Goal: Transaction & Acquisition: Purchase product/service

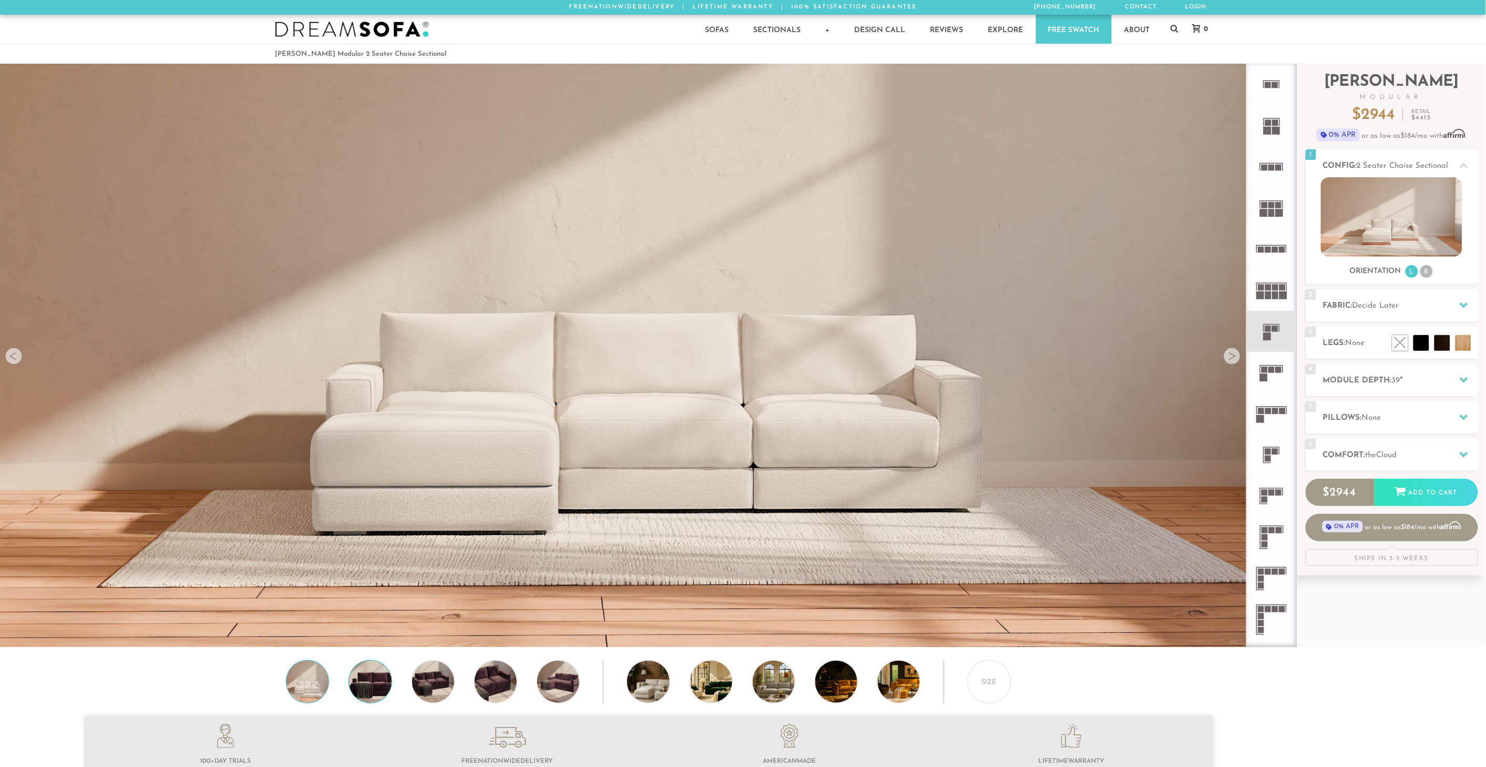
click at [369, 691] on img at bounding box center [370, 681] width 50 height 42
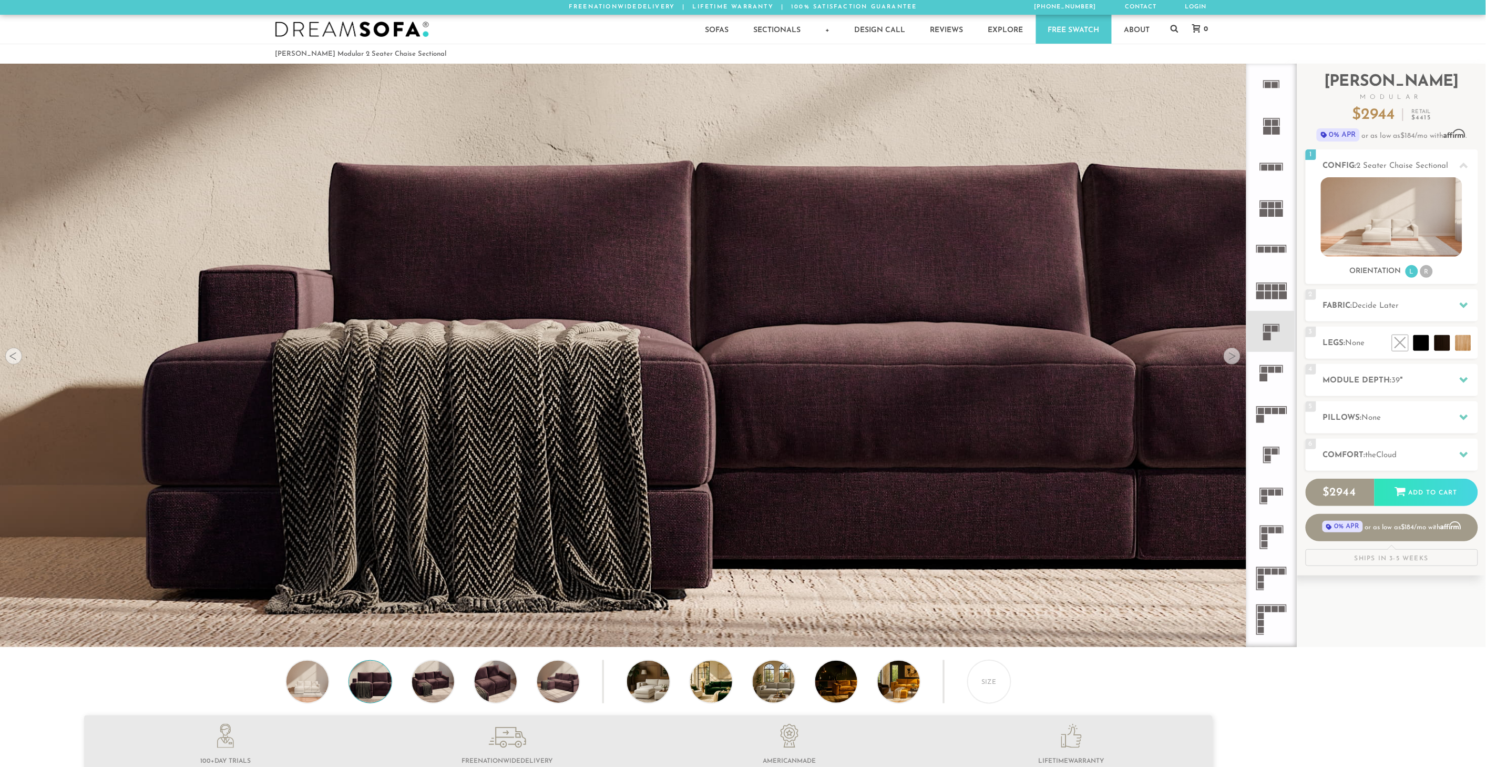
click at [177, 679] on div "Size" at bounding box center [648, 684] width 1297 height 48
click at [481, 687] on img at bounding box center [496, 681] width 50 height 42
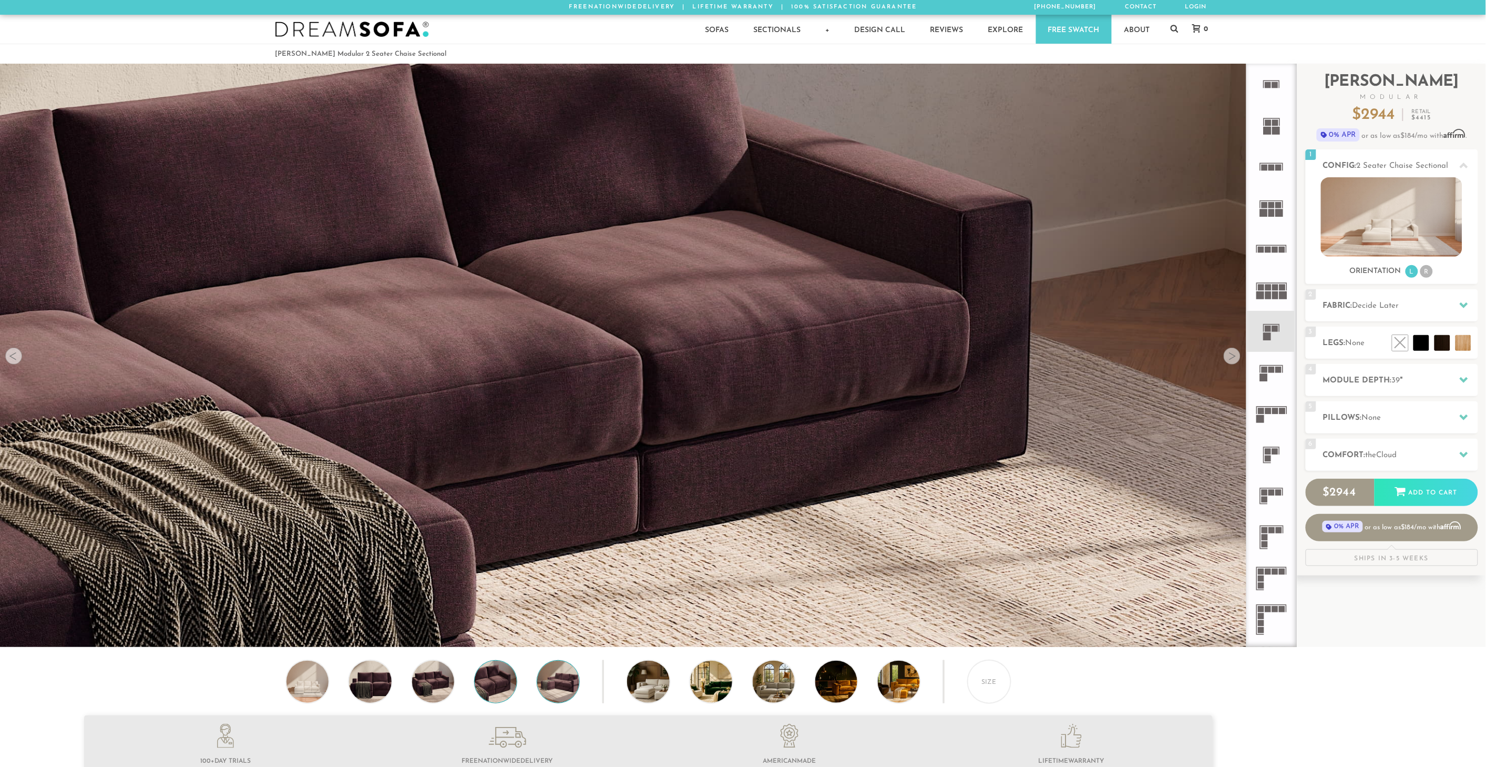
click at [574, 682] on img at bounding box center [558, 681] width 50 height 42
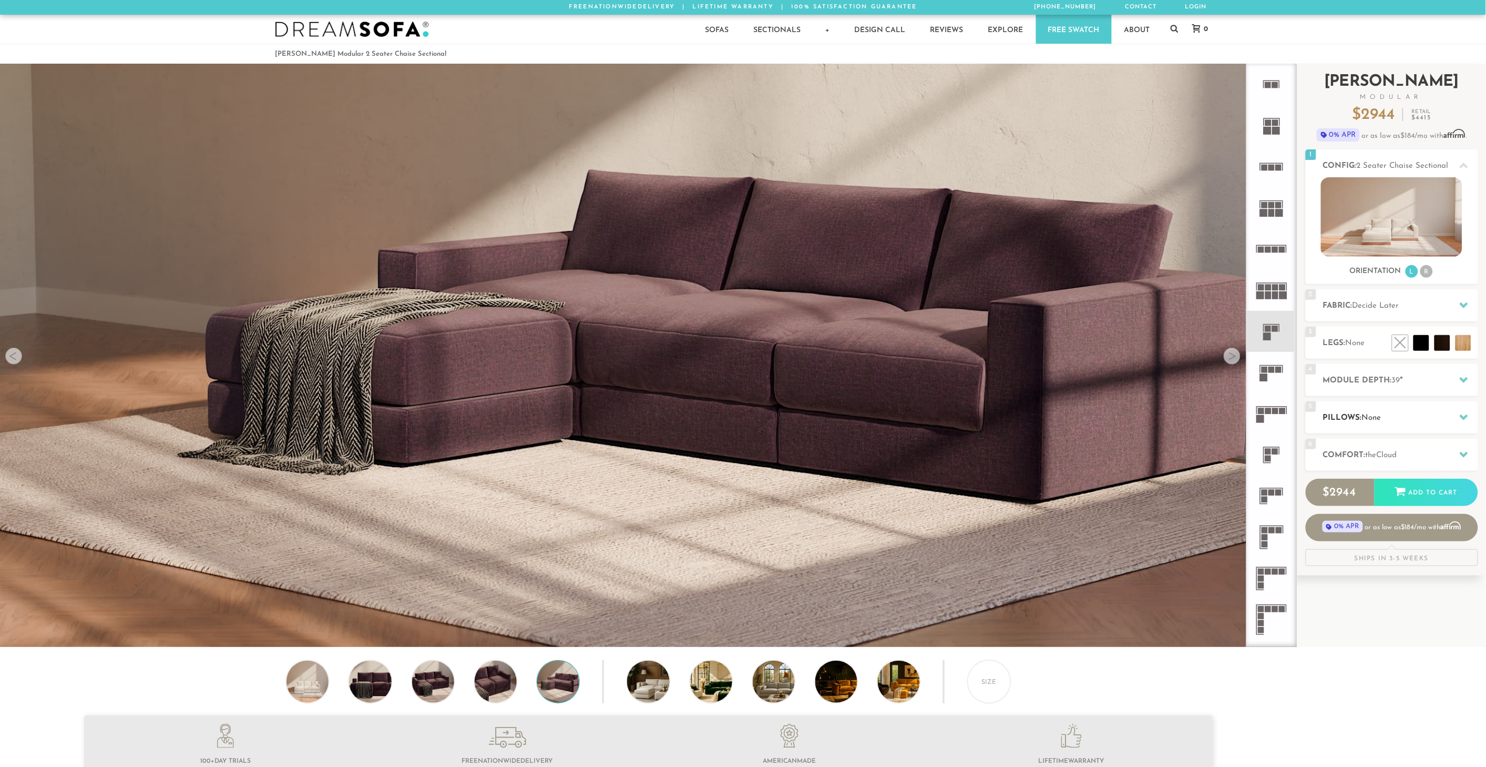
click at [1360, 424] on div "5 Pillows: None" at bounding box center [1392, 417] width 172 height 32
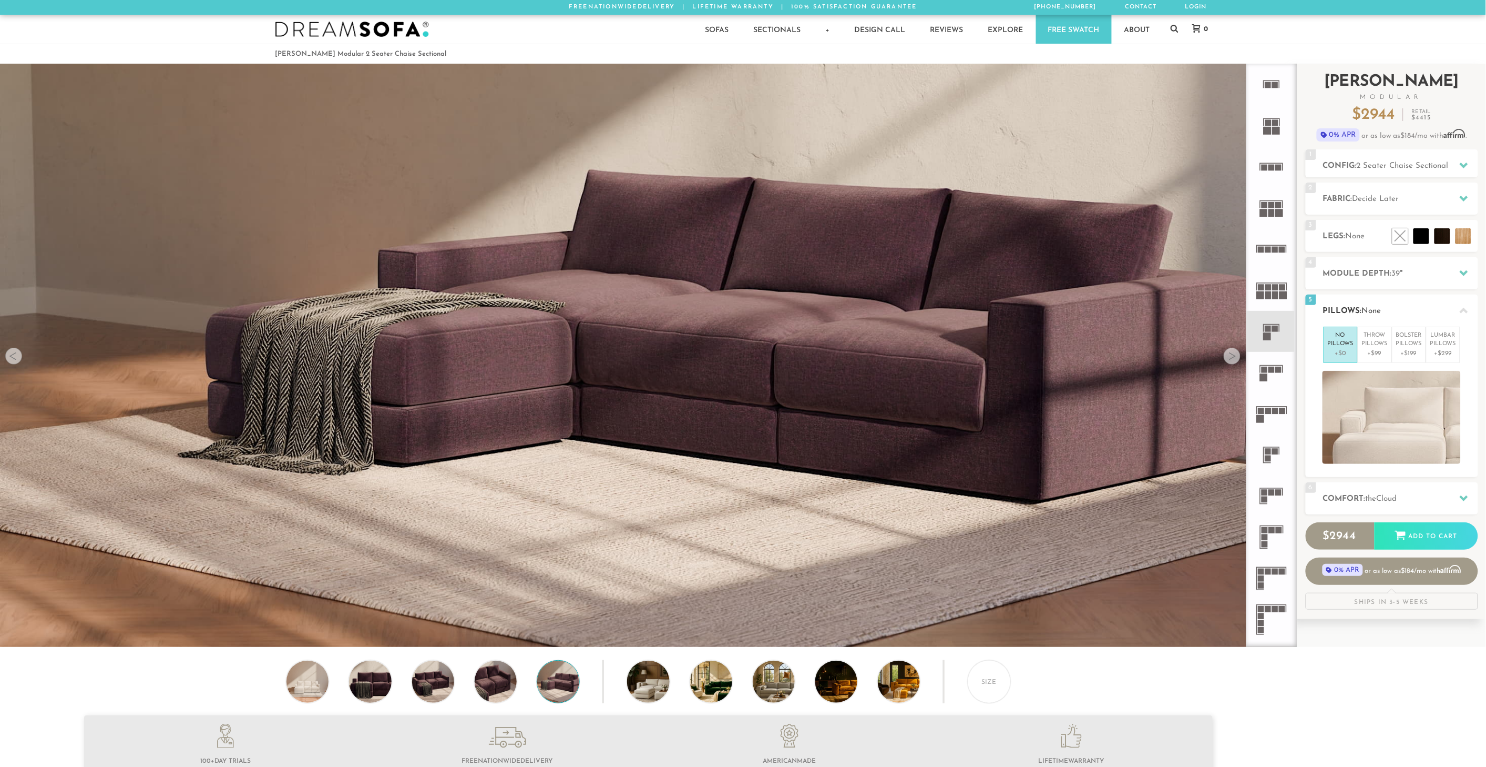
click at [1352, 308] on h2 "Pillows: None" at bounding box center [1400, 311] width 155 height 12
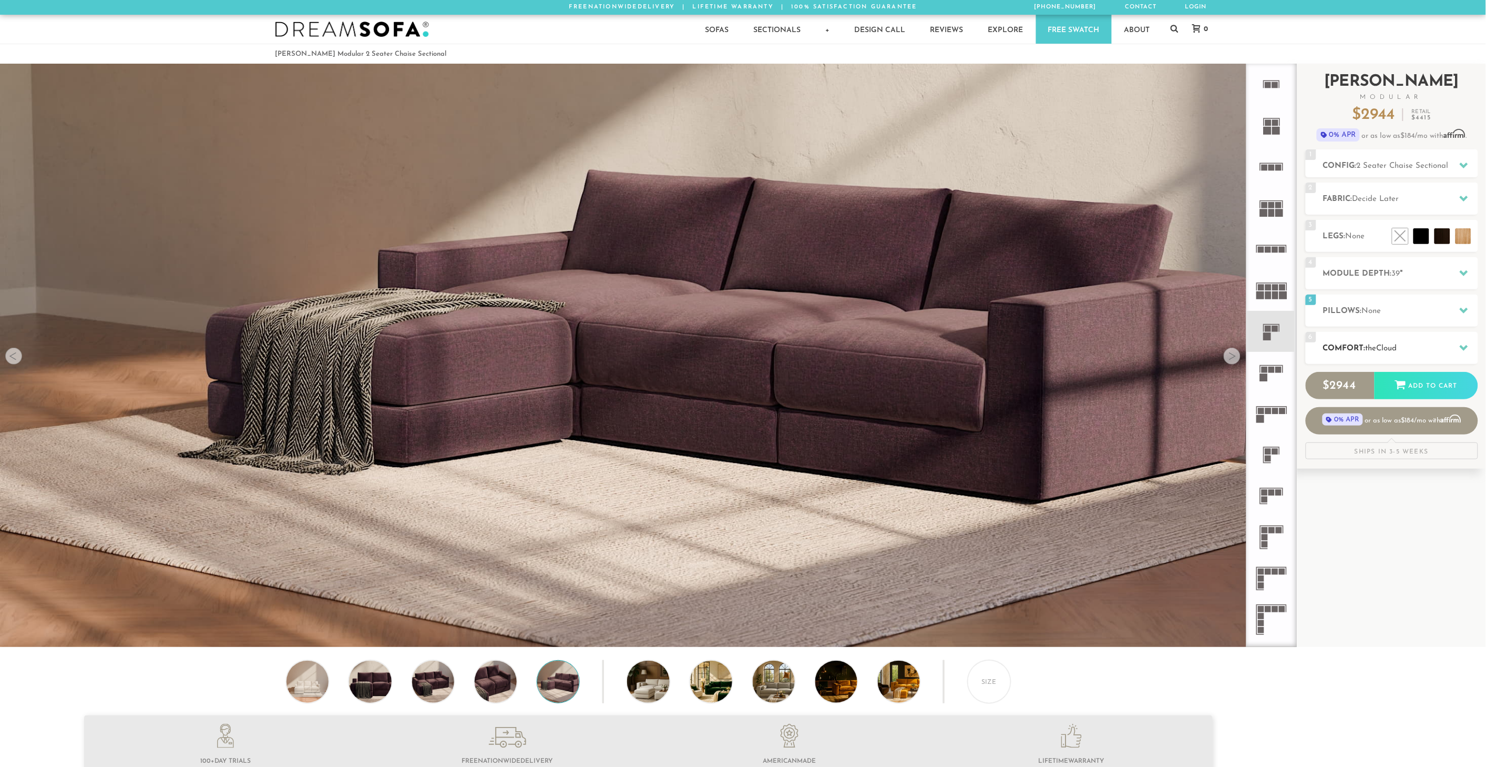
click at [1355, 345] on h2 "Comfort: the Cloud" at bounding box center [1400, 348] width 155 height 12
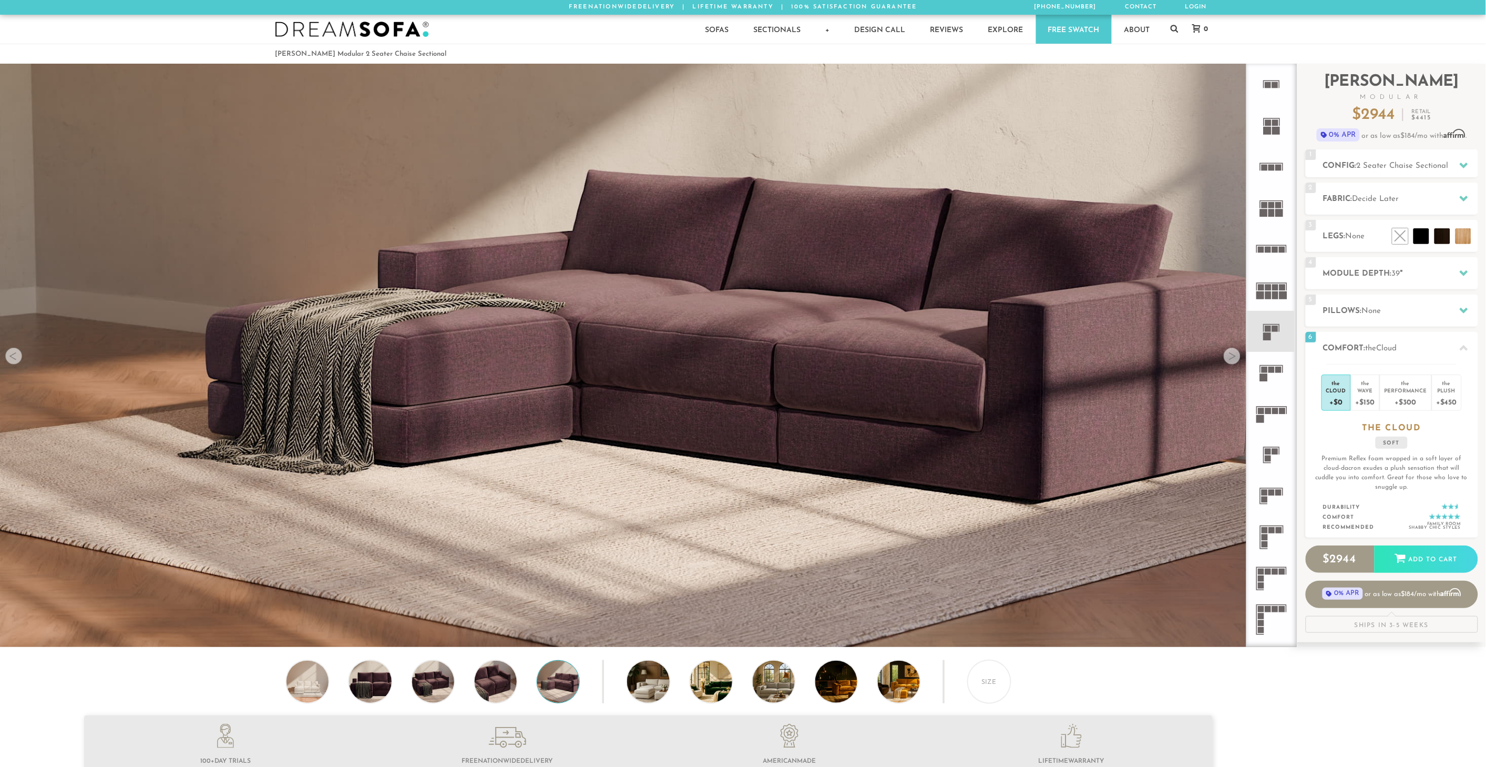
click at [442, 127] on img at bounding box center [648, 176] width 1297 height 432
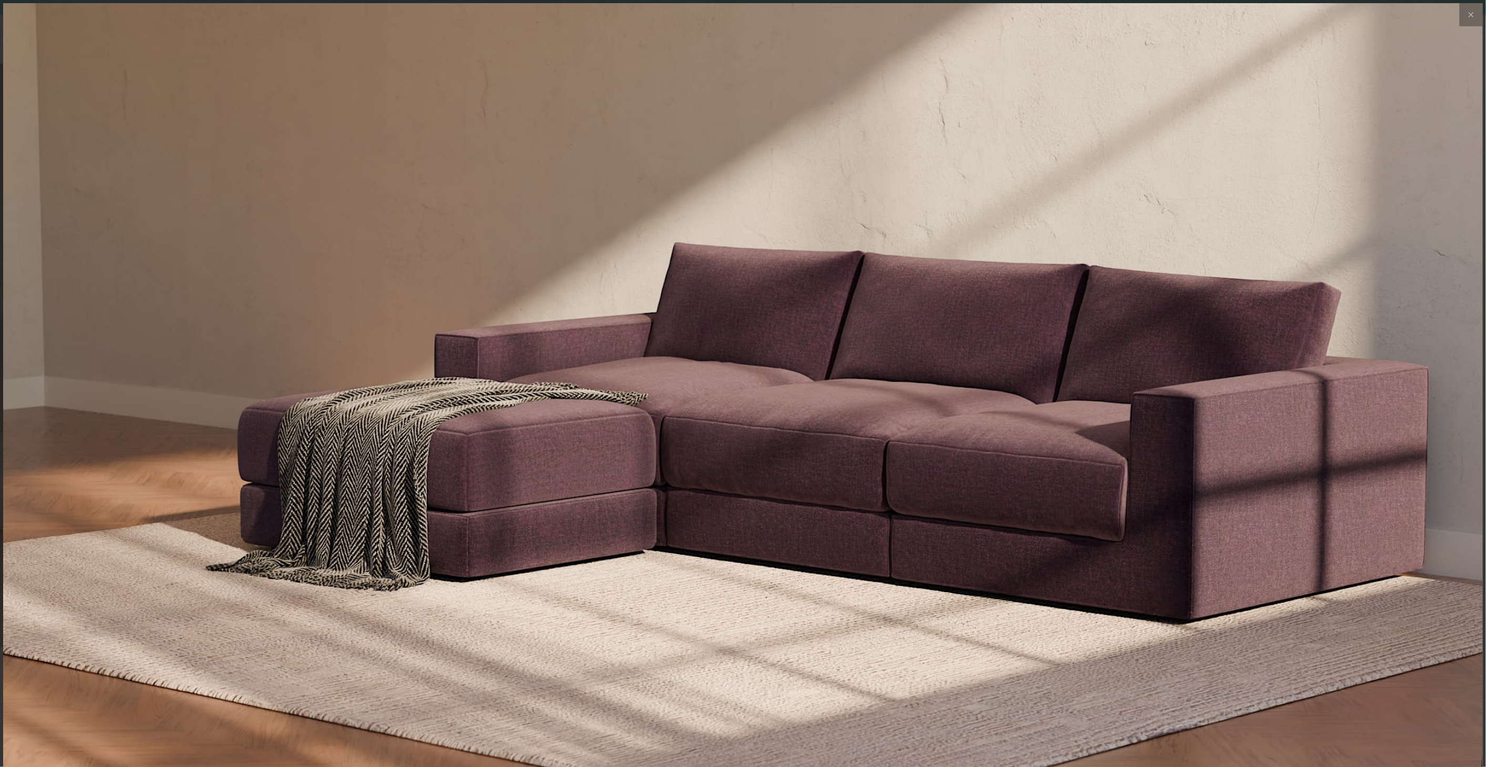
scroll to position [13922, 1486]
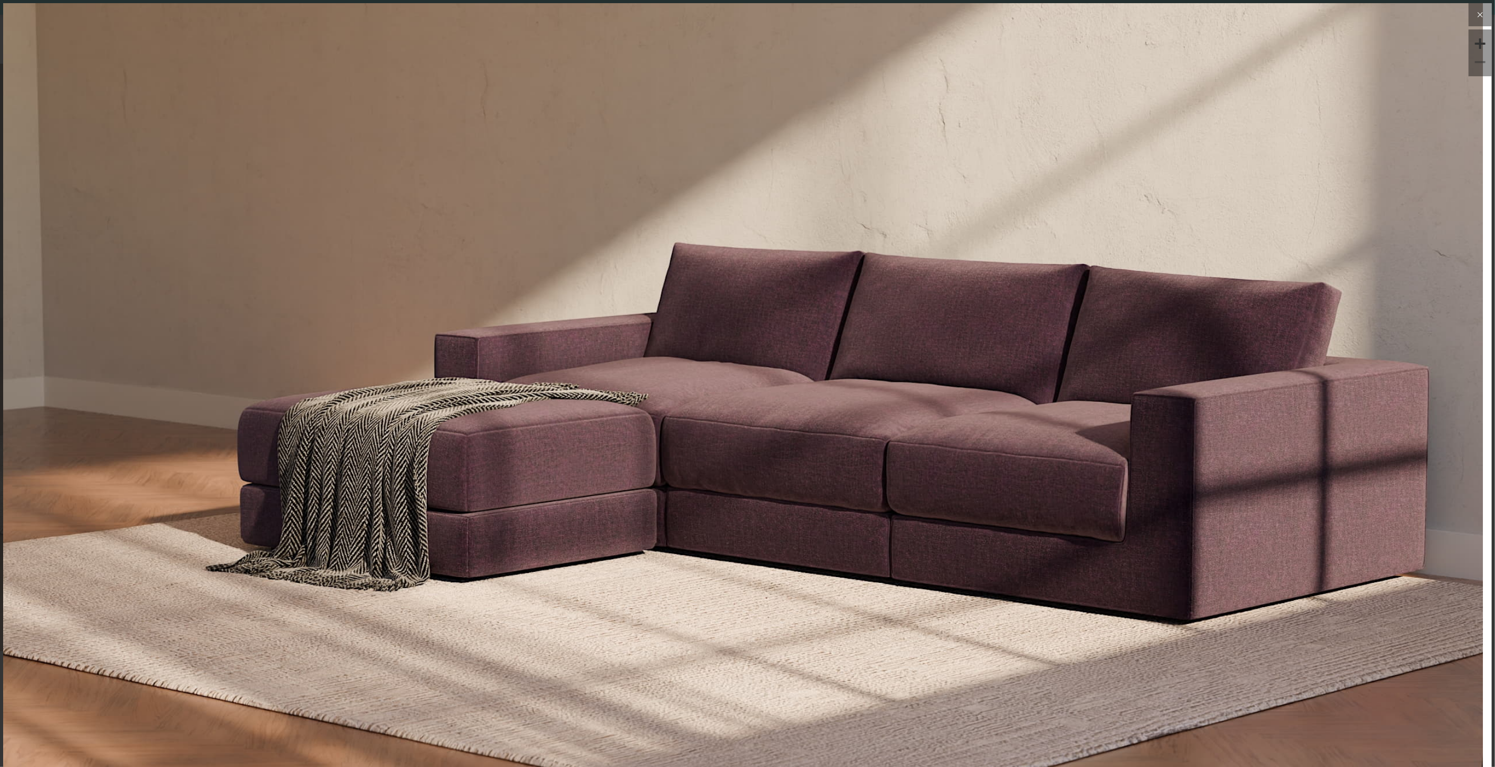
click at [1480, 17] on button at bounding box center [1480, 14] width 23 height 23
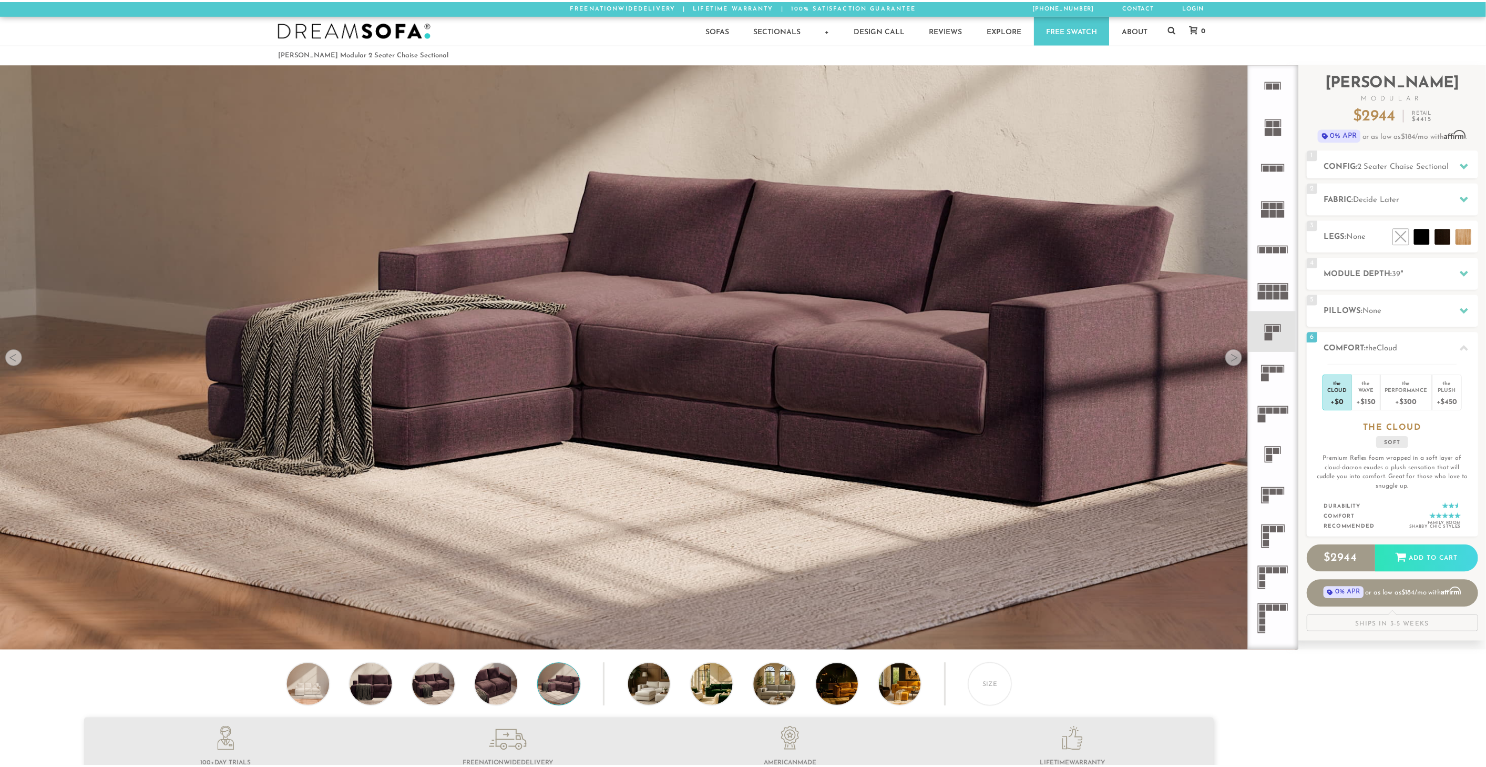
scroll to position [13905, 1478]
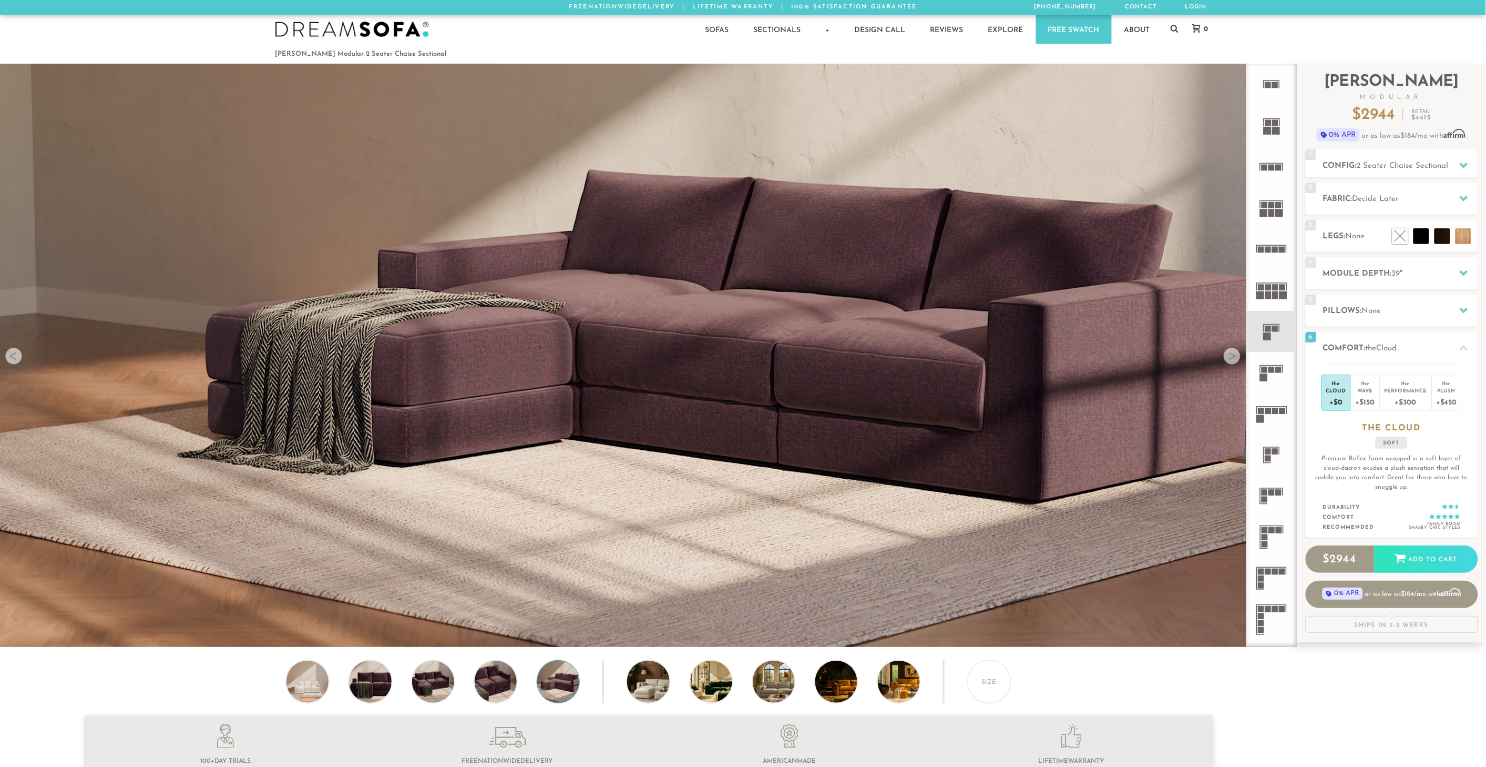
drag, startPoint x: 618, startPoint y: 52, endPoint x: 622, endPoint y: 77, distance: 25.5
click at [618, 52] on ol "[PERSON_NAME] Modular 2 Seater Chaise Sectional" at bounding box center [743, 54] width 936 height 14
click at [259, 697] on div "Size" at bounding box center [648, 684] width 1297 height 48
click at [1271, 128] on rect at bounding box center [1268, 131] width 8 height 8
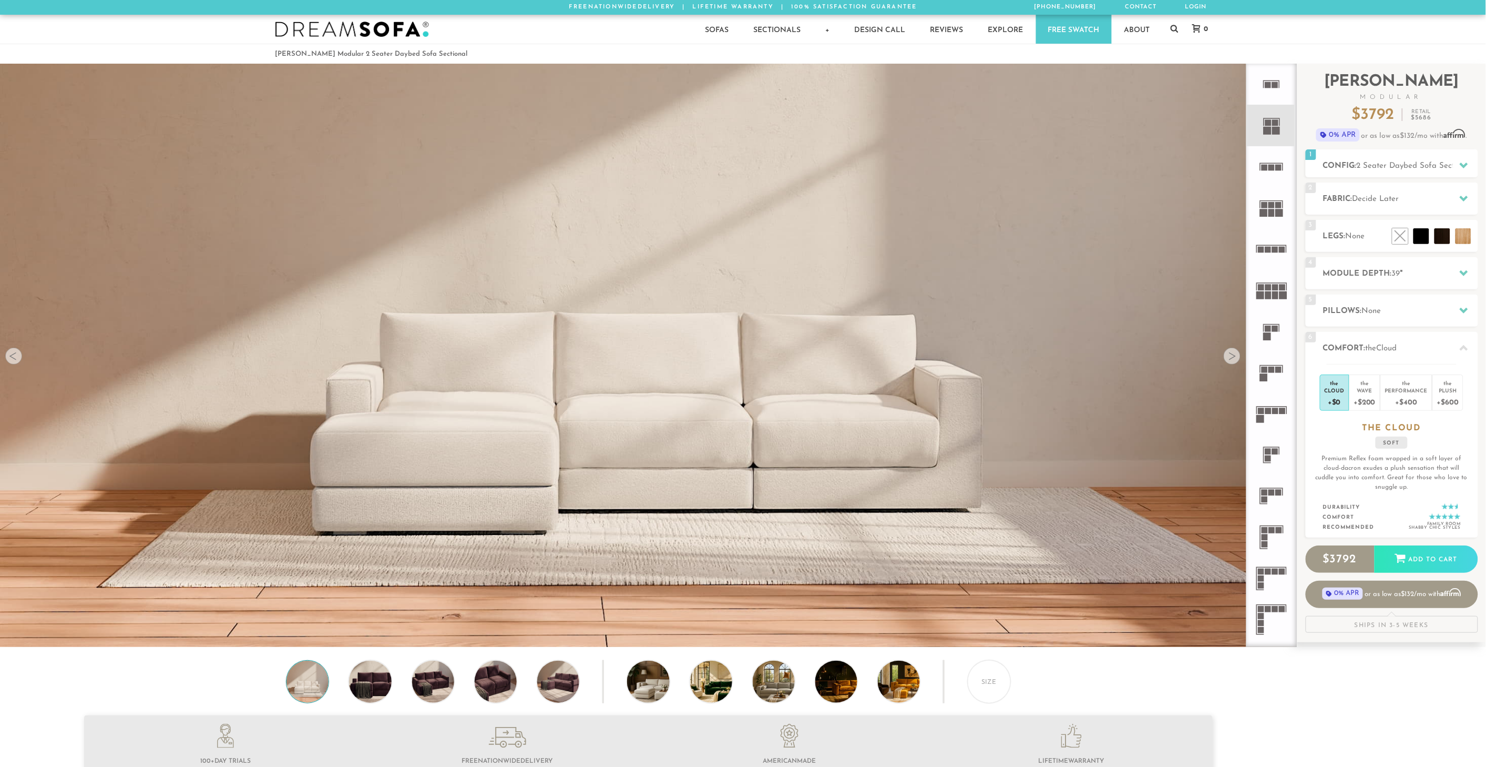
click at [1276, 171] on icon at bounding box center [1271, 166] width 41 height 41
click at [1274, 211] on rect at bounding box center [1272, 213] width 6 height 8
click at [1273, 250] on rect at bounding box center [1275, 250] width 6 height 6
click at [1272, 331] on icon at bounding box center [1271, 331] width 41 height 41
click at [1445, 397] on div "+$450" at bounding box center [1447, 401] width 21 height 15
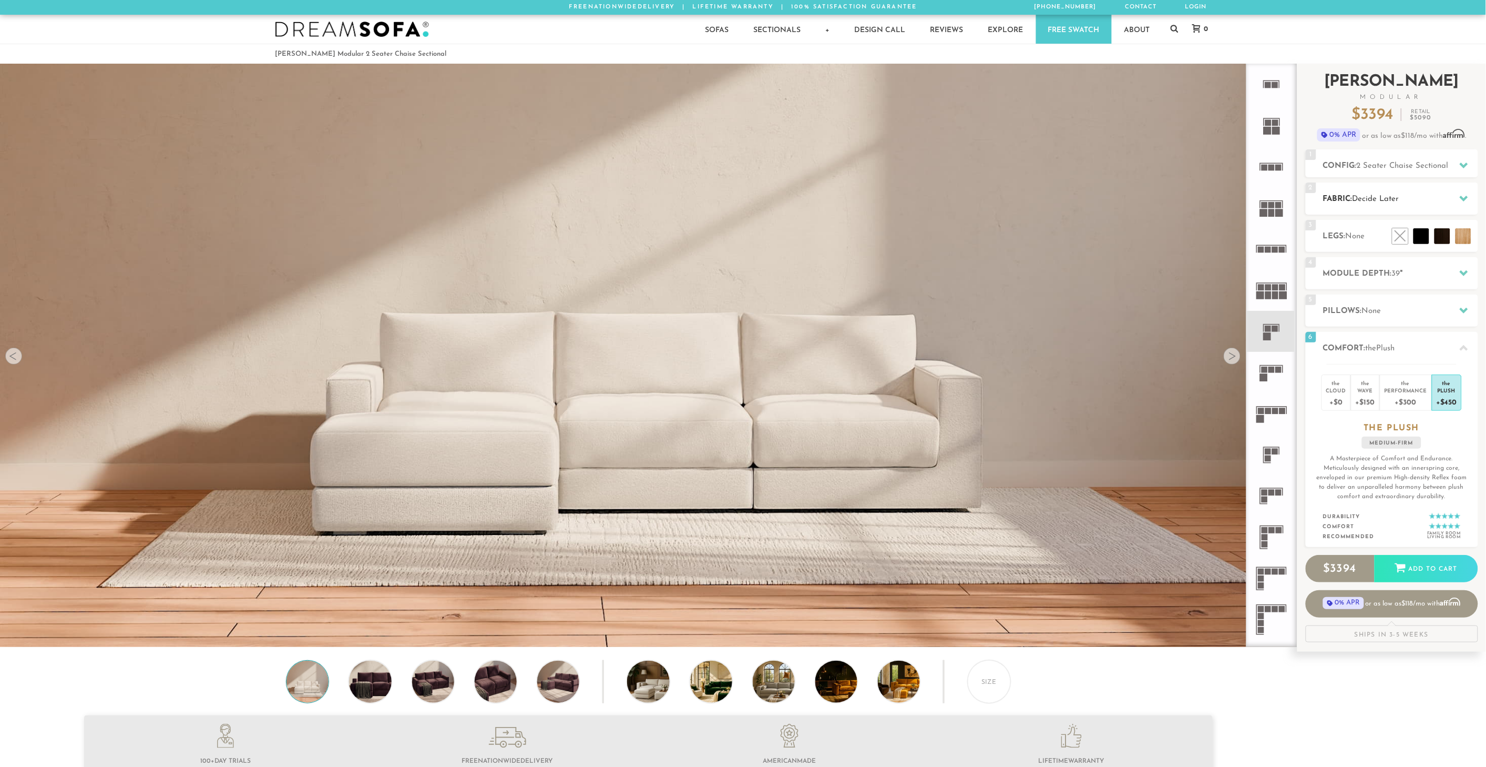
click at [1332, 195] on h2 "Fabric: Decide Later" at bounding box center [1400, 199] width 155 height 12
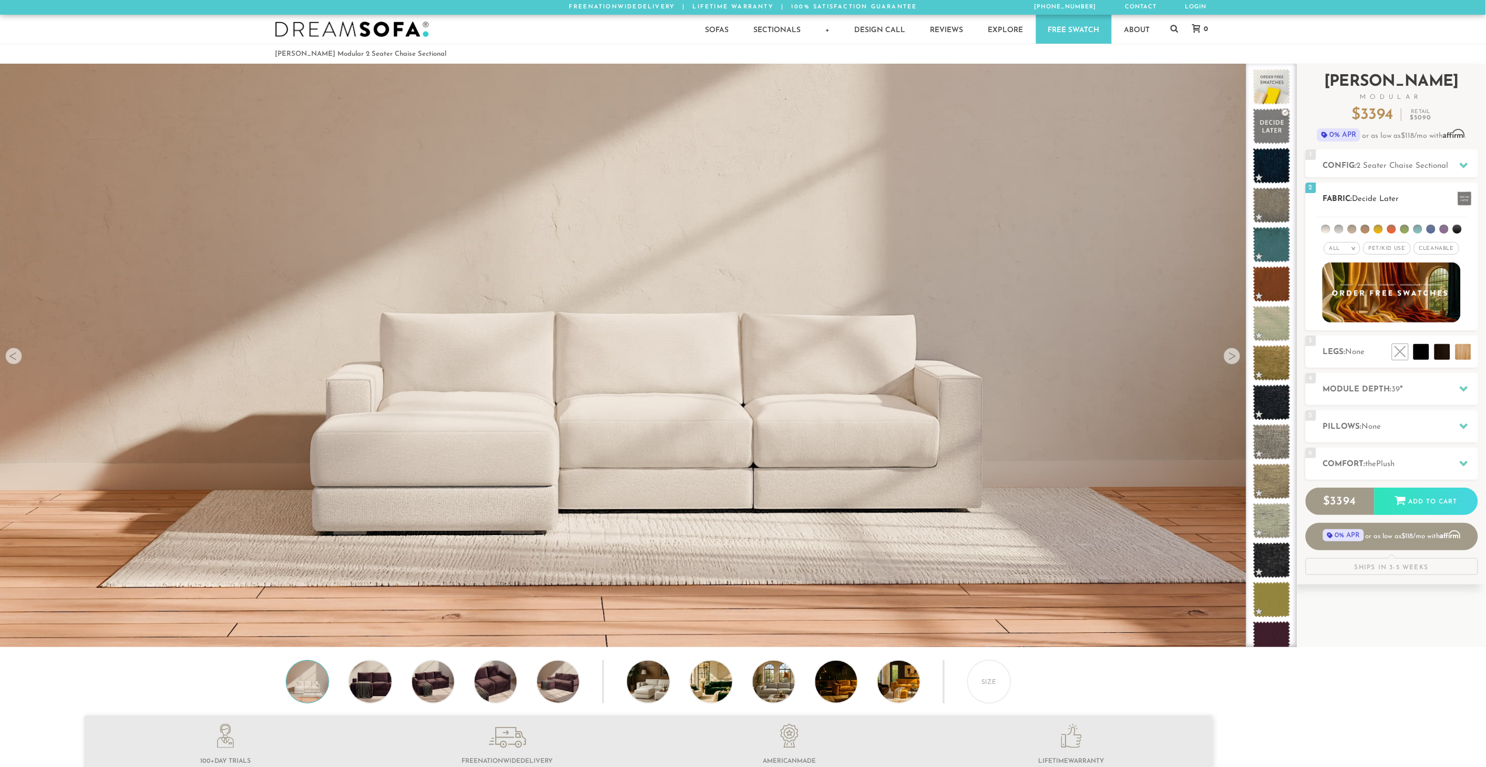
click at [1335, 247] on em "All" at bounding box center [1335, 249] width 11 height 6
click at [1344, 333] on li "Luxury" at bounding box center [1342, 337] width 36 height 15
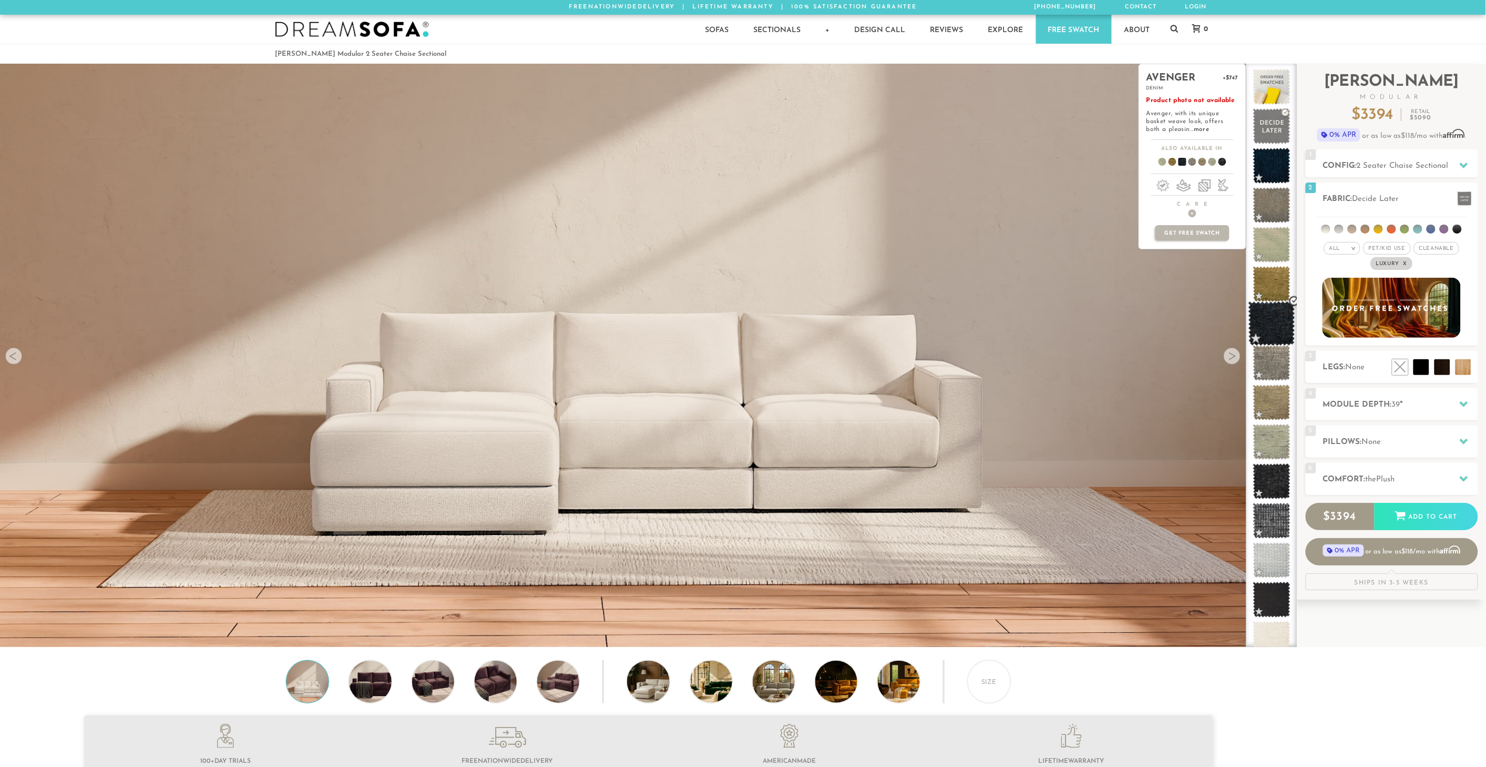
click at [1271, 312] on span at bounding box center [1272, 323] width 47 height 45
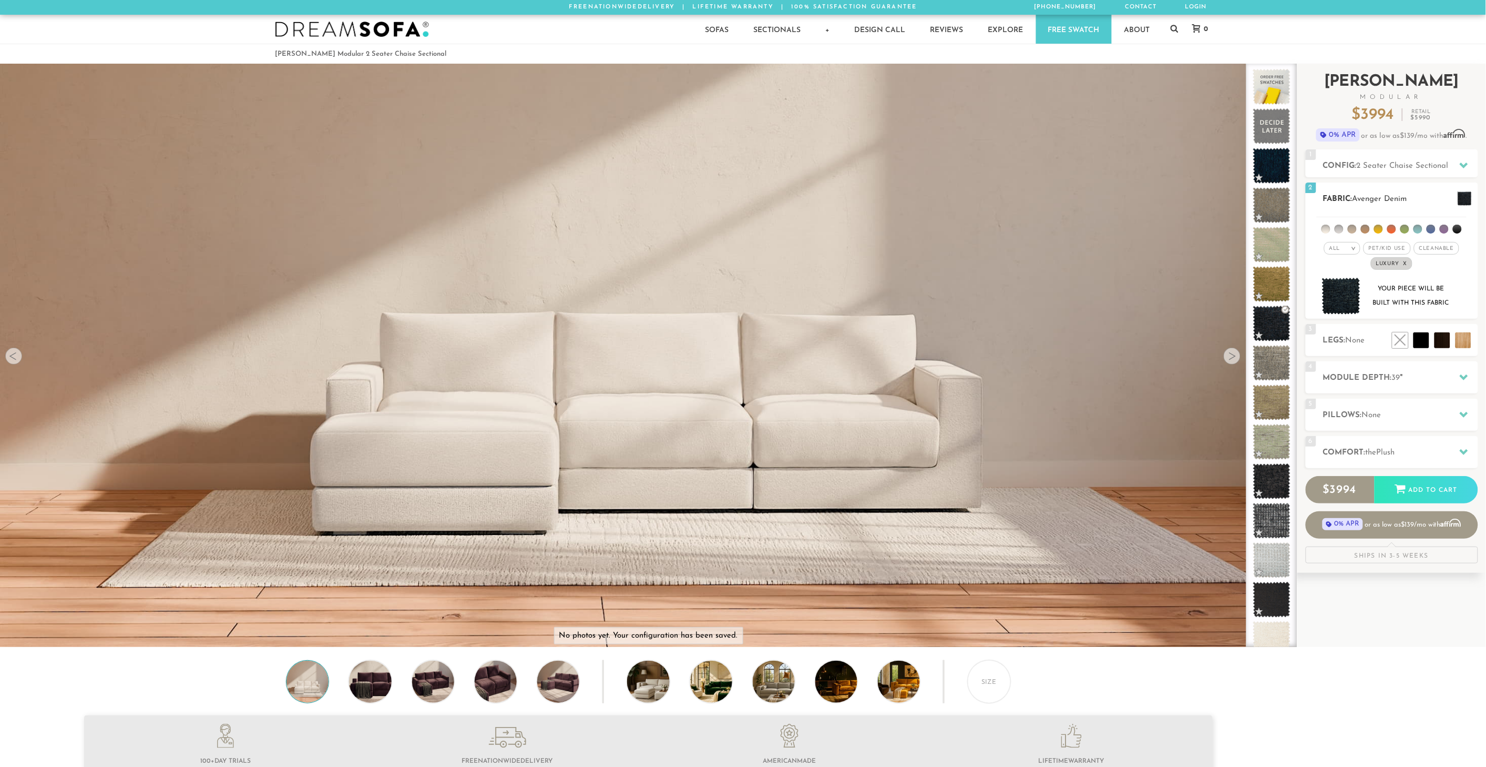
click at [1392, 229] on li at bounding box center [1391, 228] width 9 height 9
